Goal: Find specific page/section: Find specific page/section

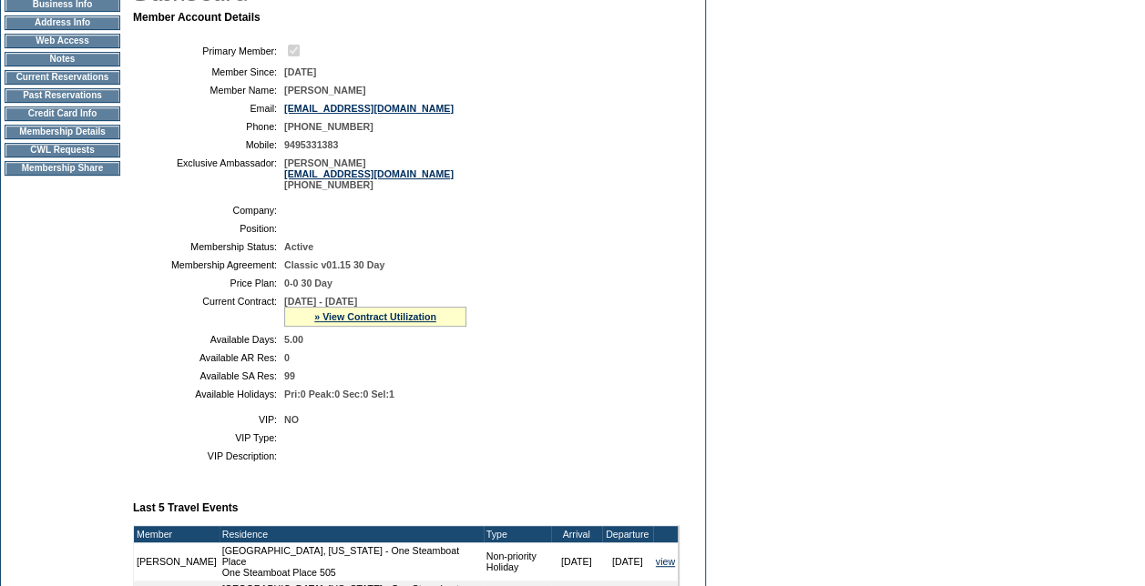
scroll to position [219, 0]
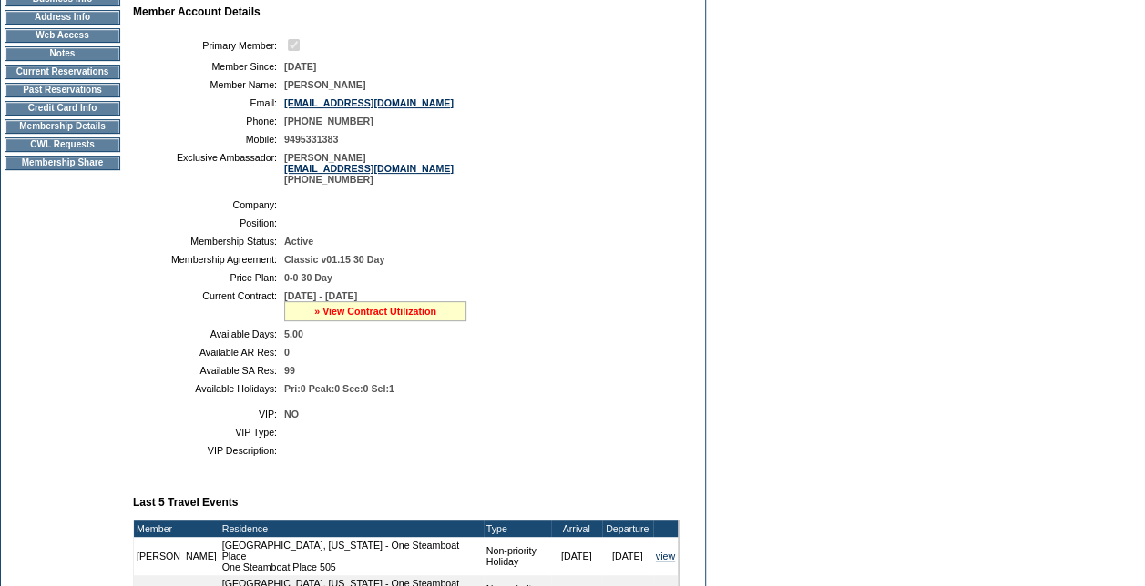
click at [395, 317] on link "» View Contract Utilization" at bounding box center [375, 311] width 122 height 11
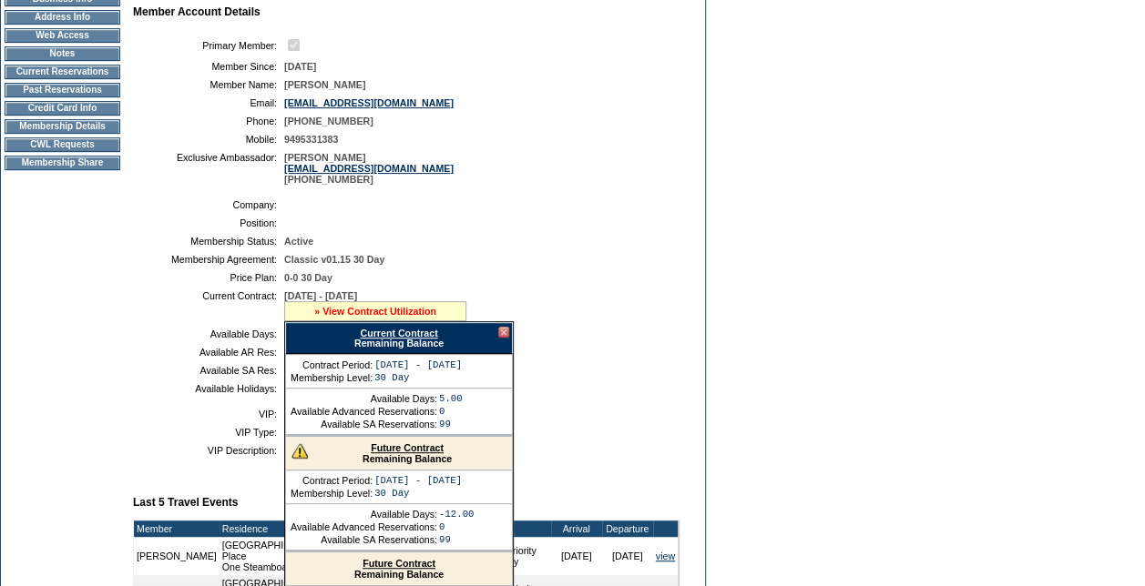
click at [394, 317] on link "» View Contract Utilization" at bounding box center [375, 311] width 122 height 11
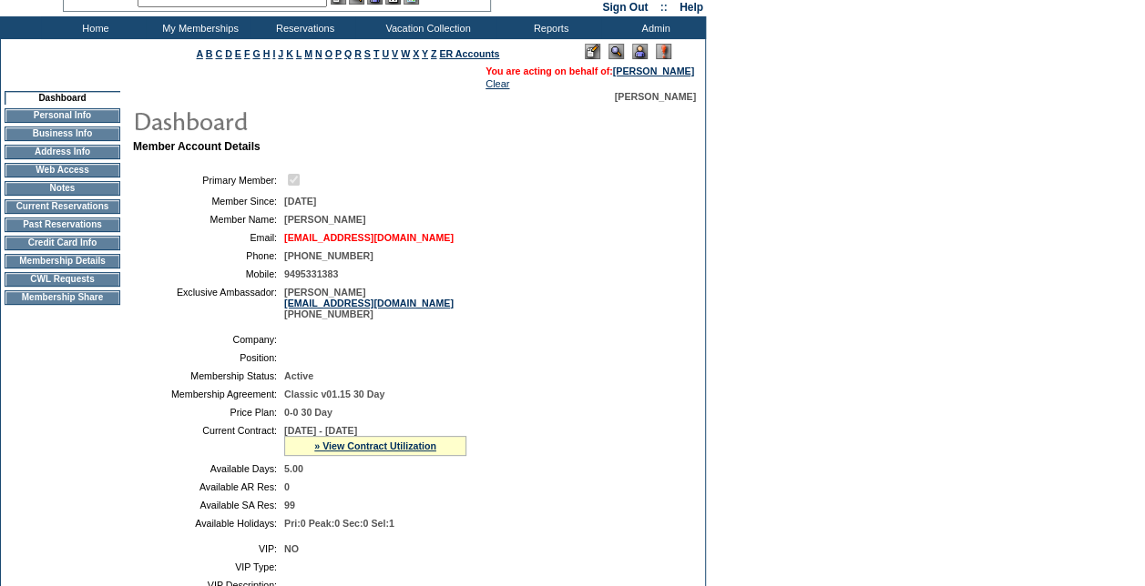
scroll to position [0, 0]
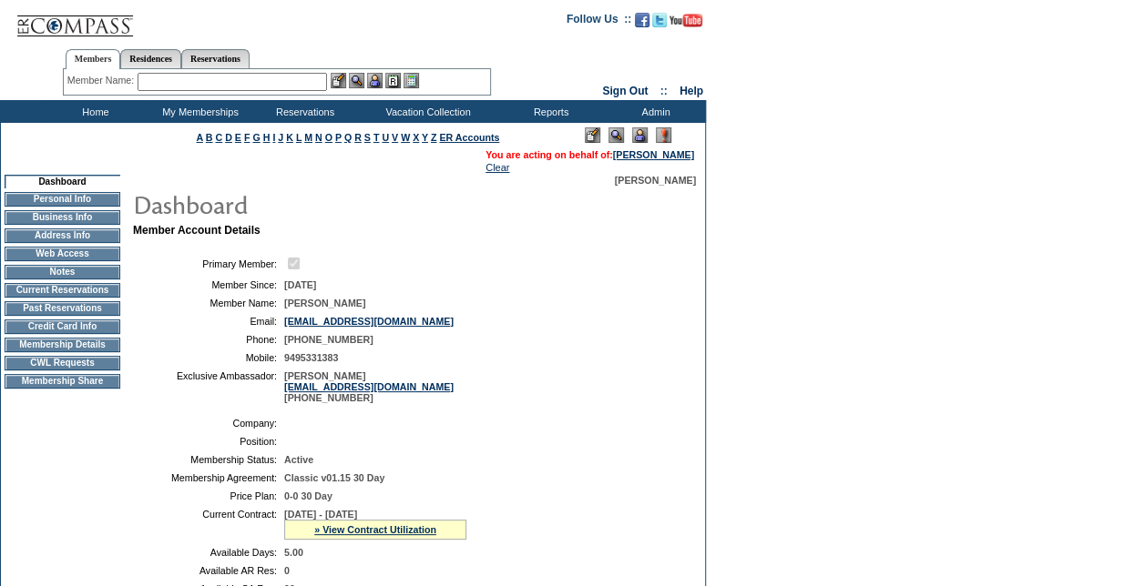
click at [58, 368] on td "CWL Requests" at bounding box center [63, 363] width 116 height 15
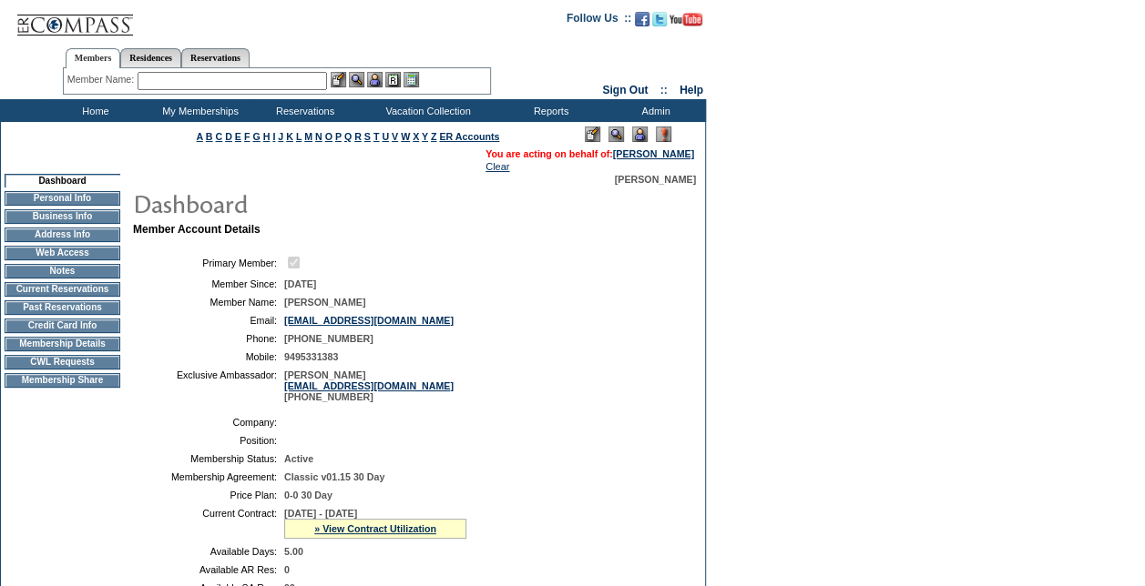
scroll to position [452, 0]
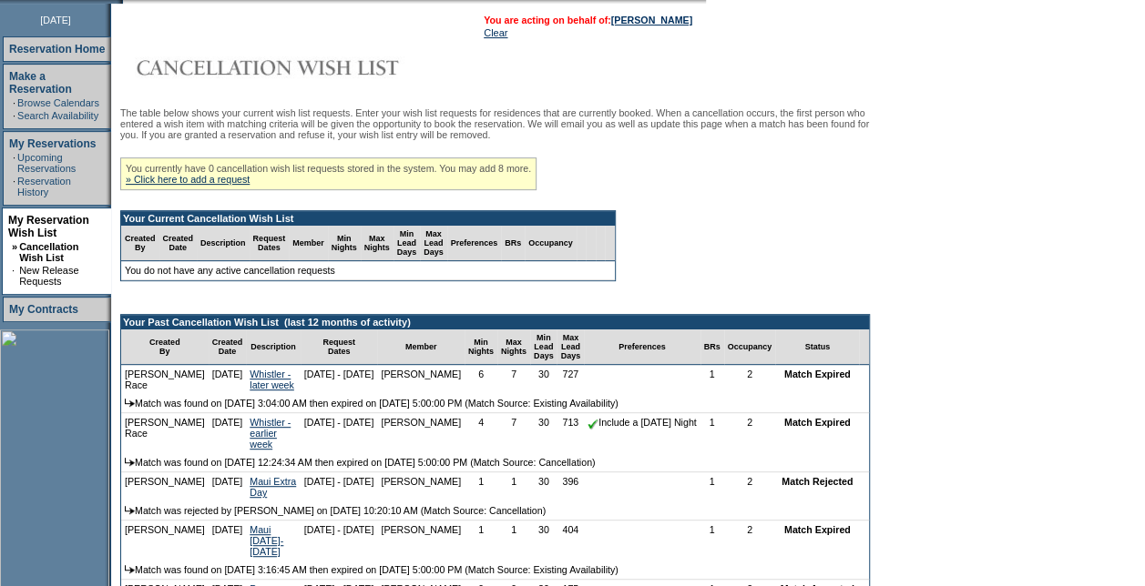
scroll to position [364, 0]
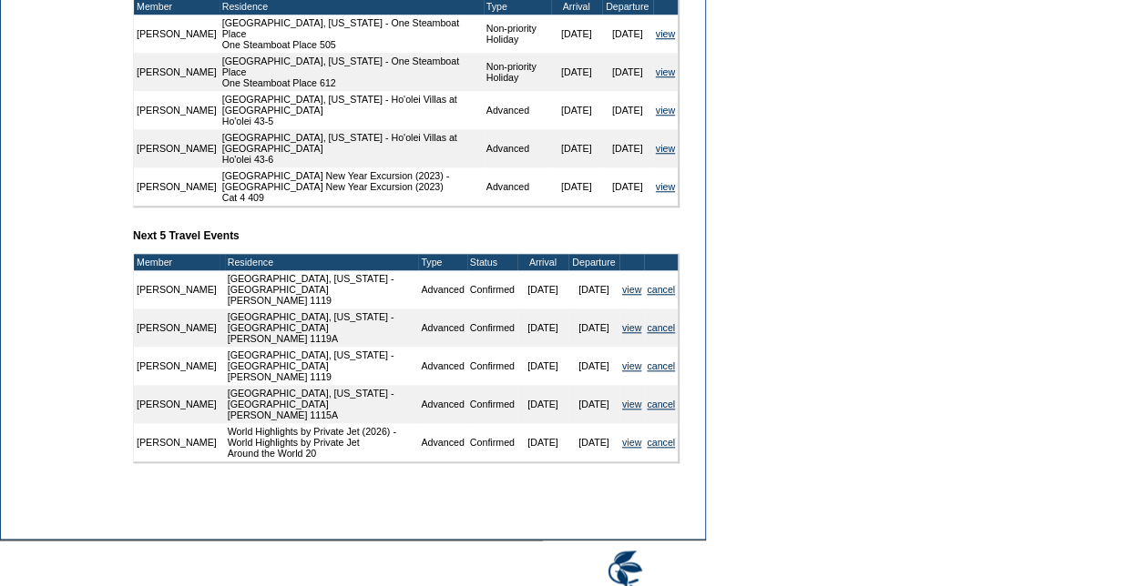
scroll to position [765, 0]
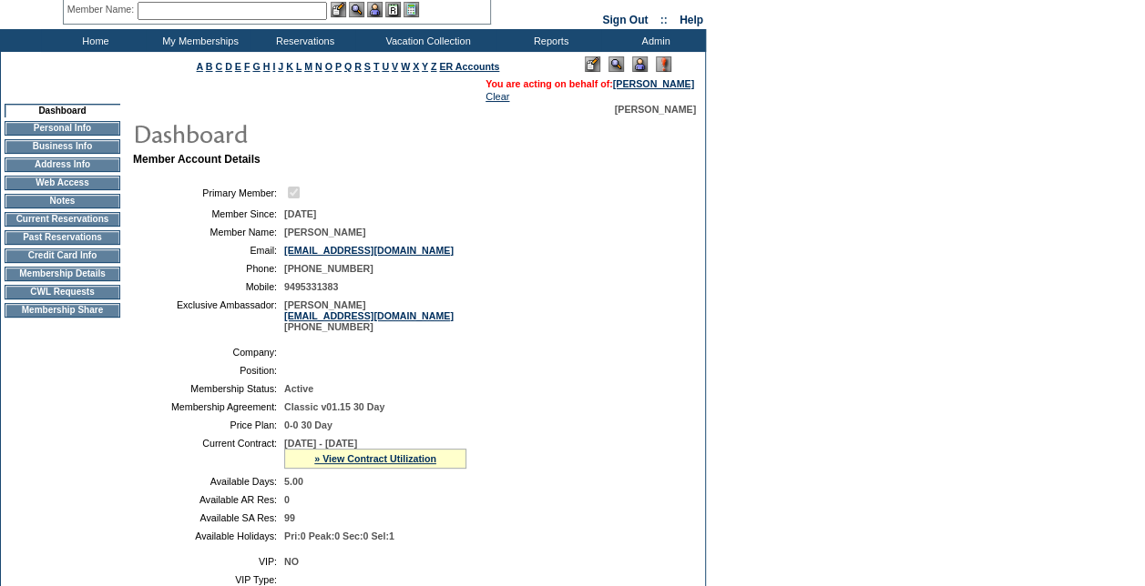
scroll to position [0, 0]
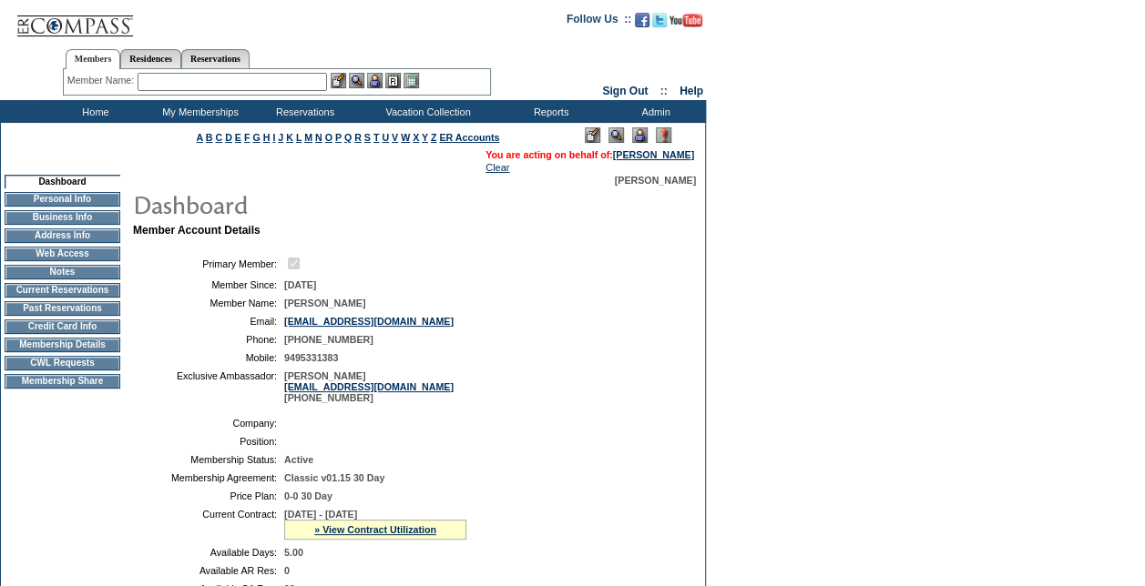
click at [84, 369] on td "CWL Requests" at bounding box center [63, 363] width 116 height 15
